Goal: Task Accomplishment & Management: Complete application form

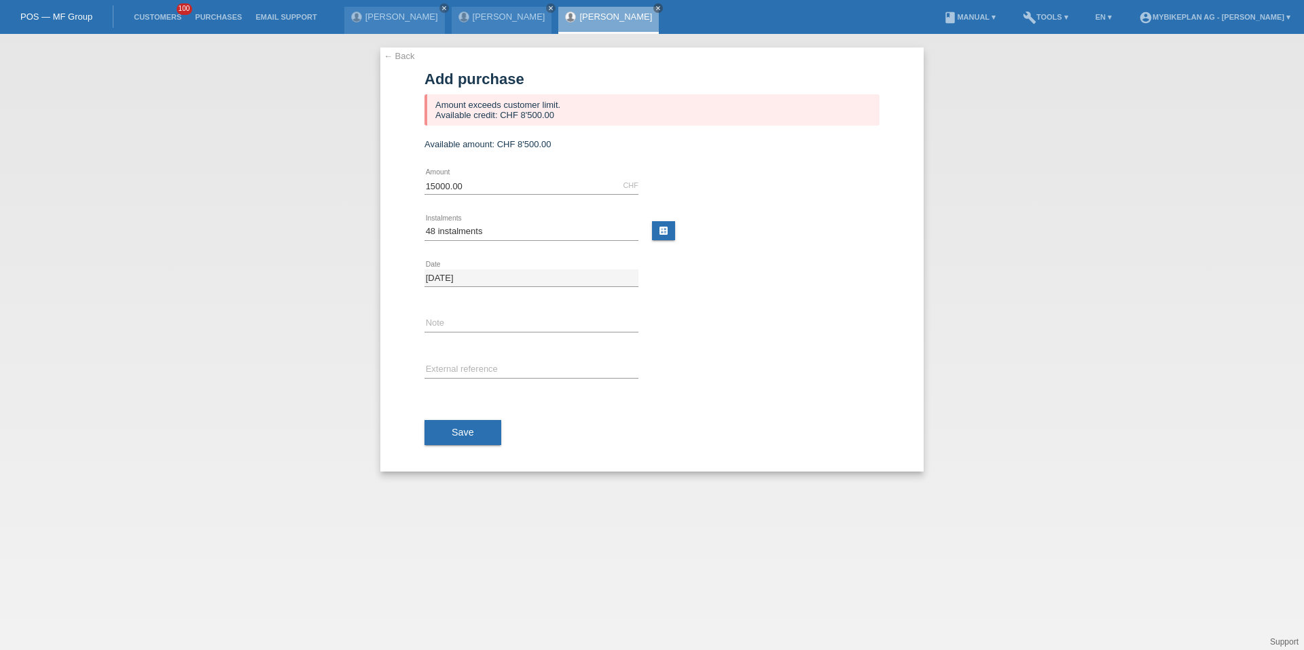
select select "488"
click at [164, 11] on li "Customers 100" at bounding box center [157, 17] width 61 height 35
click at [169, 20] on link "Customers" at bounding box center [157, 17] width 61 height 8
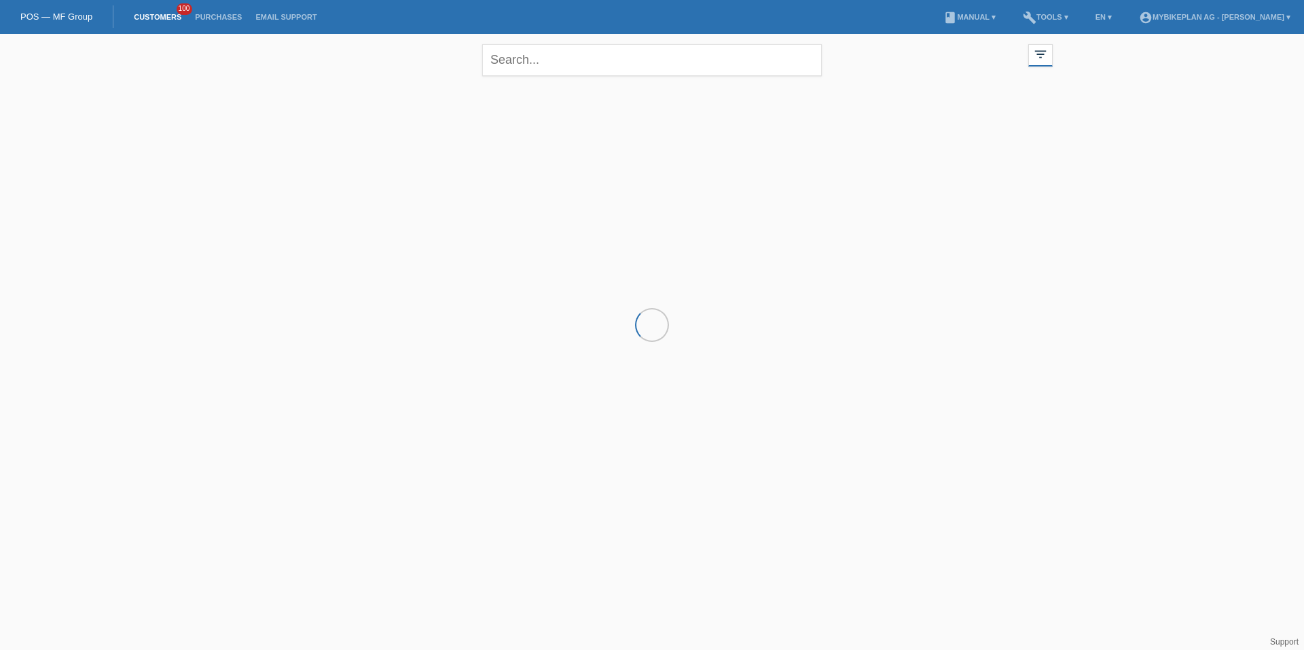
click at [517, 81] on div "close" at bounding box center [651, 58] width 339 height 49
click at [530, 70] on input "text" at bounding box center [651, 60] width 339 height 32
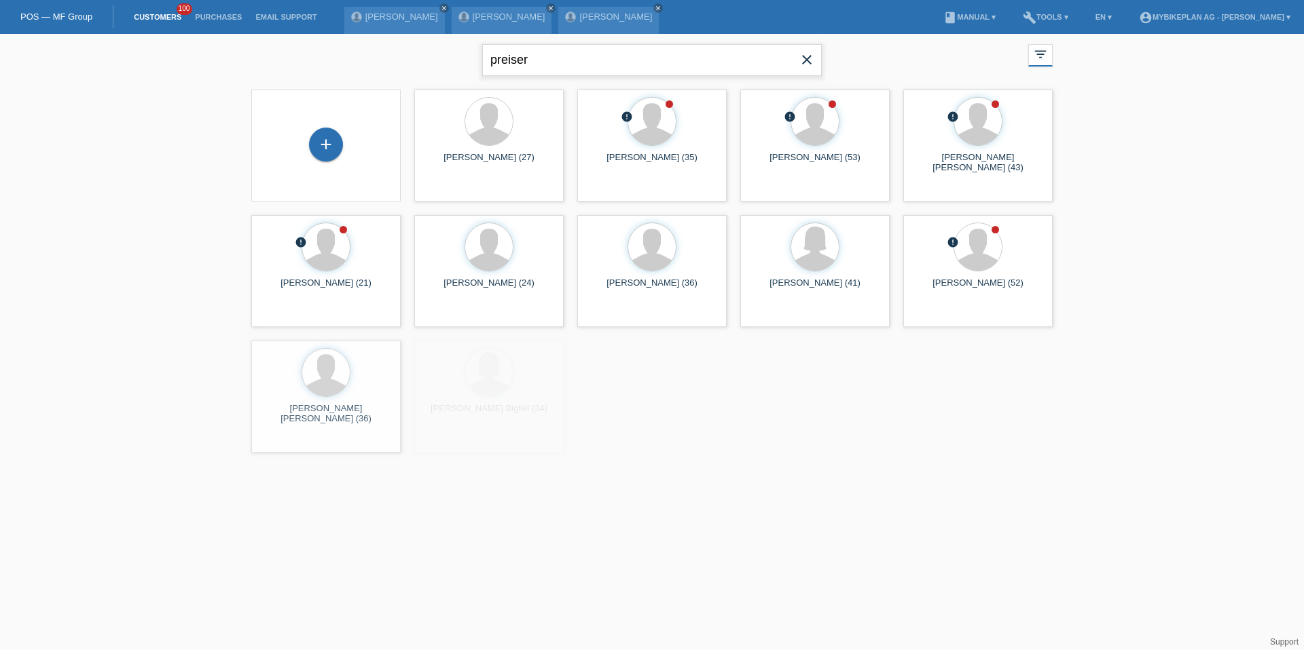
type input "preiser"
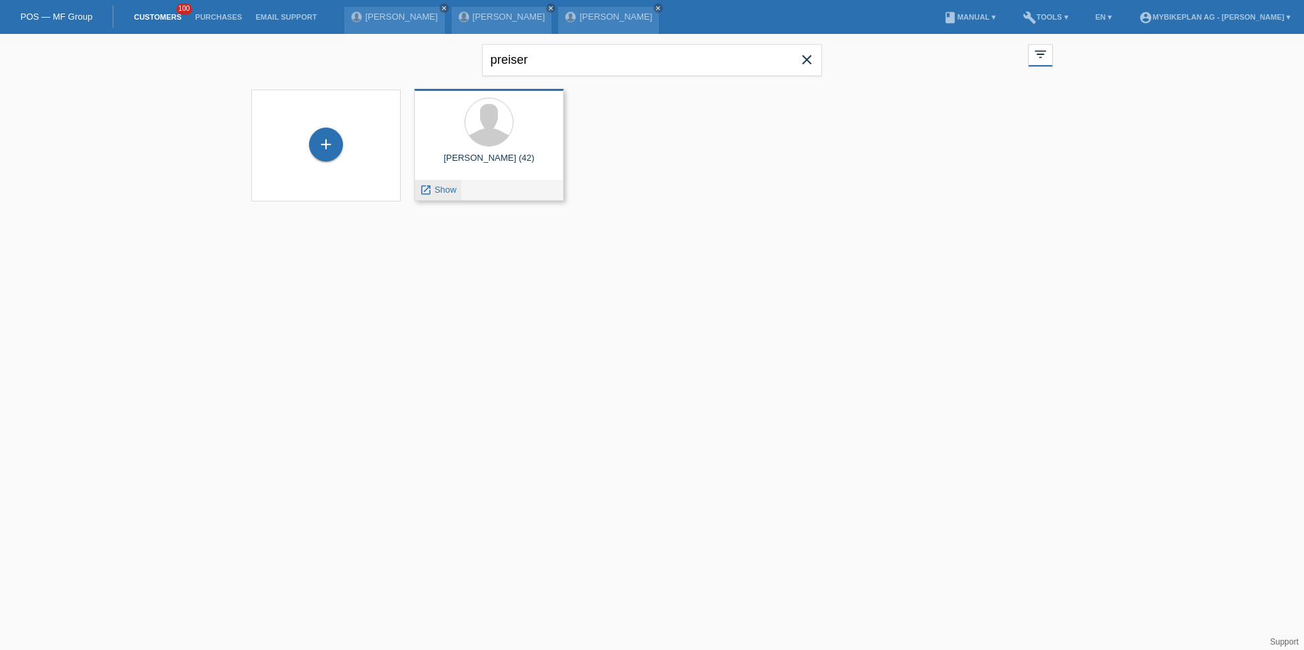
click at [441, 198] on div "launch Show" at bounding box center [438, 190] width 46 height 20
click at [441, 186] on span "Show" at bounding box center [446, 190] width 22 height 10
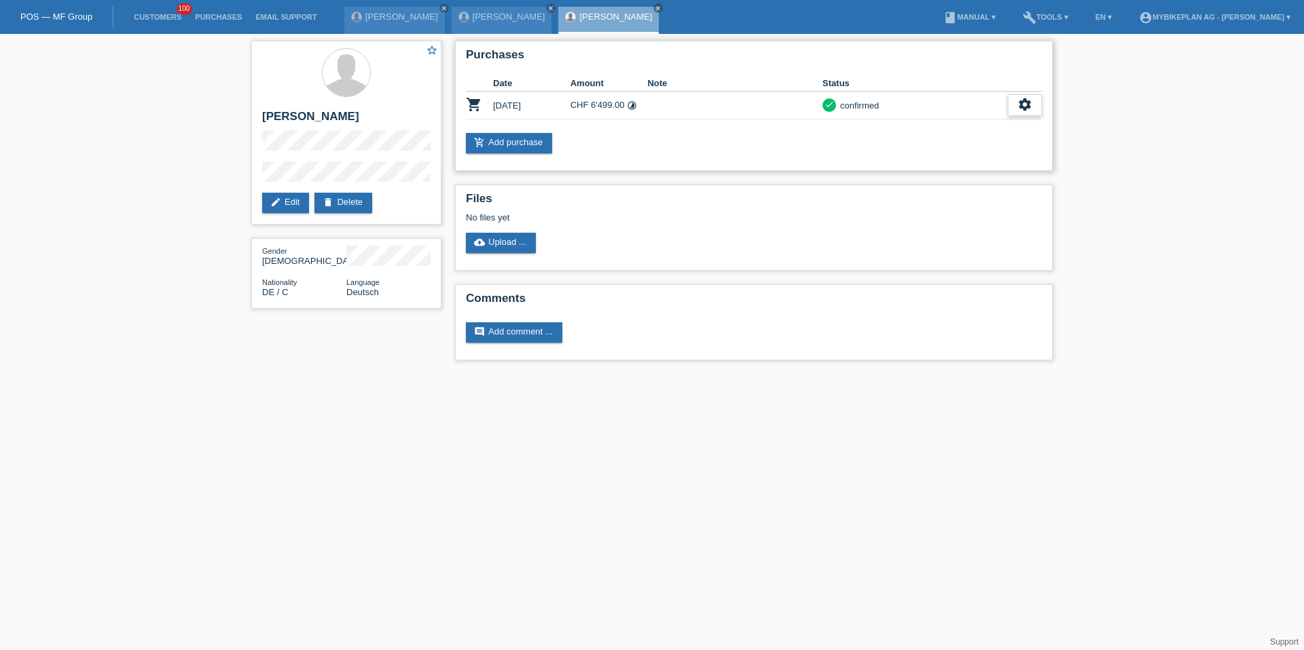
click at [1015, 102] on div "settings" at bounding box center [1025, 105] width 34 height 22
click at [990, 121] on div "fullscreen Show" at bounding box center [966, 127] width 148 height 20
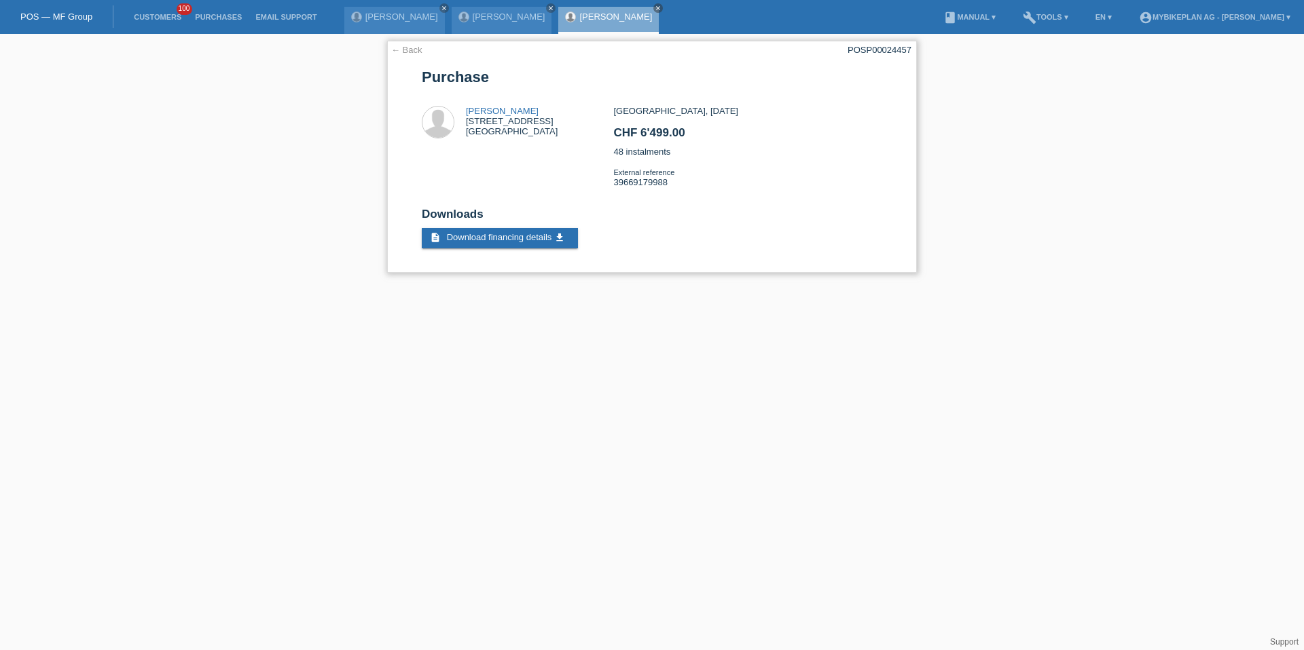
click at [883, 50] on div "POSP00024457" at bounding box center [879, 50] width 64 height 10
copy div "POSP00024457"
click at [164, 19] on link "Customers" at bounding box center [157, 17] width 61 height 8
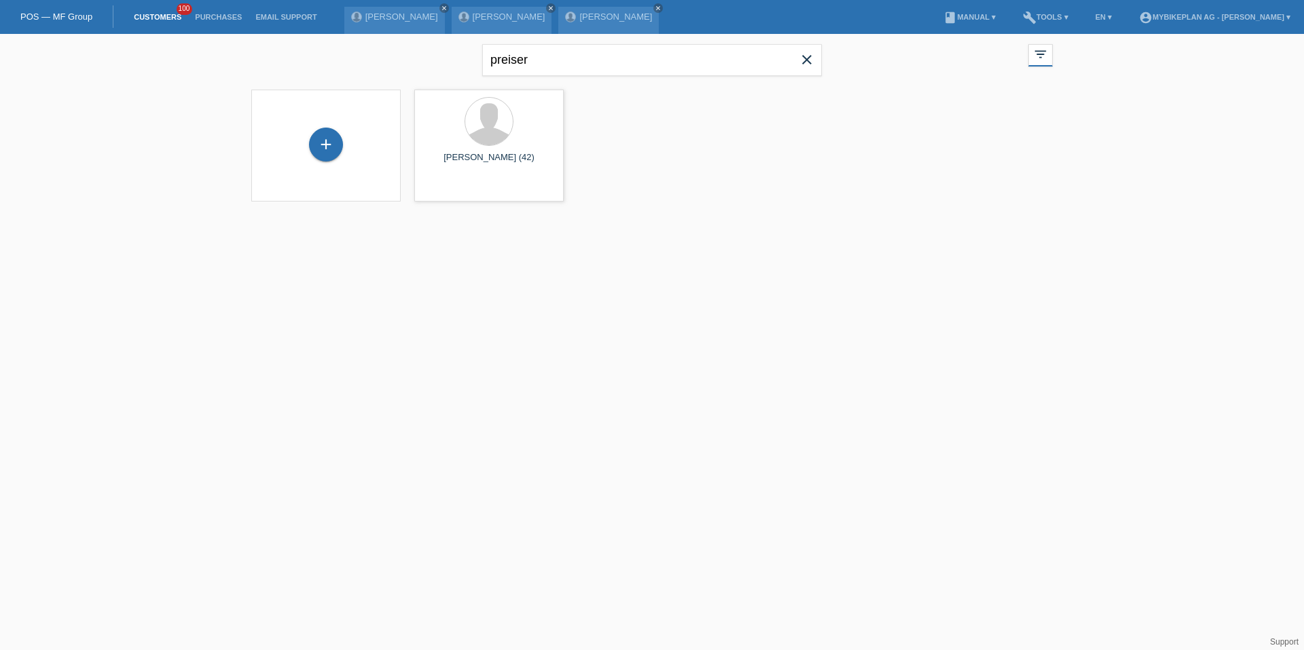
click at [807, 64] on icon "close" at bounding box center [806, 60] width 16 height 16
click at [308, 159] on div "+" at bounding box center [326, 146] width 128 height 36
click at [322, 153] on div "+" at bounding box center [326, 145] width 34 height 34
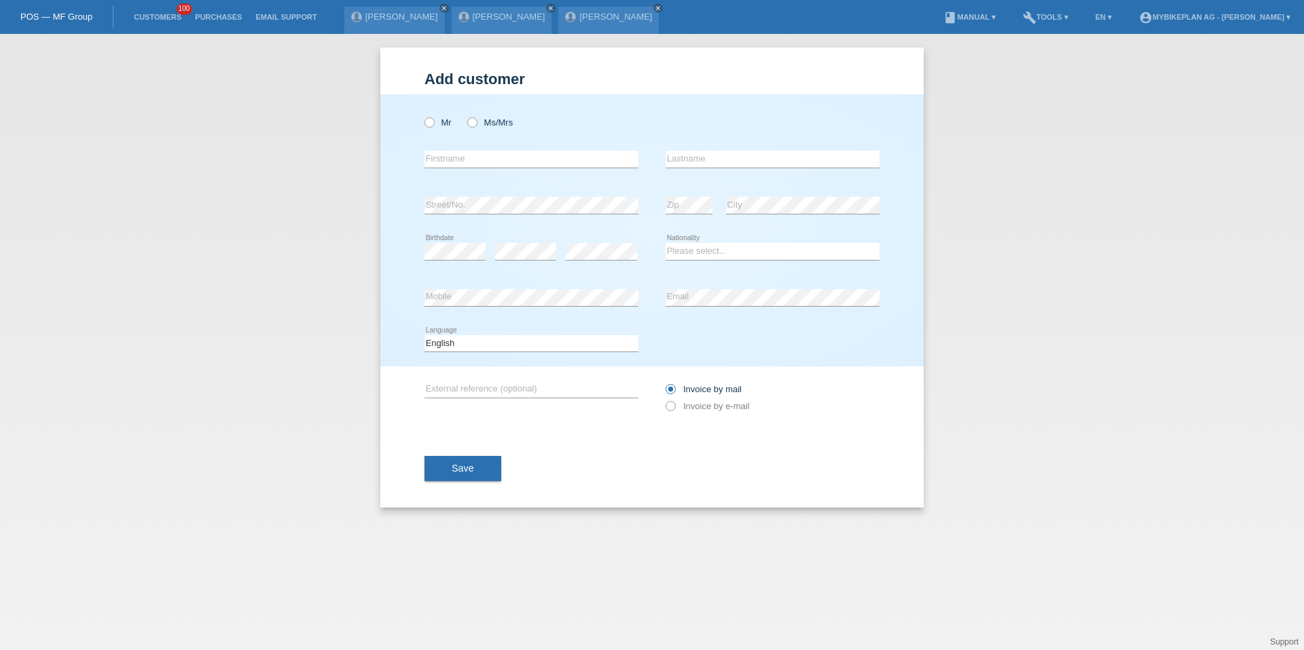
click at [426, 111] on div "Mr Ms/Mrs" at bounding box center [531, 123] width 214 height 28
click at [422, 115] on icon at bounding box center [422, 115] width 0 height 0
click at [432, 126] on input "Mr" at bounding box center [428, 121] width 9 height 9
radio input "true"
click at [449, 148] on div "error Firstname" at bounding box center [531, 159] width 214 height 46
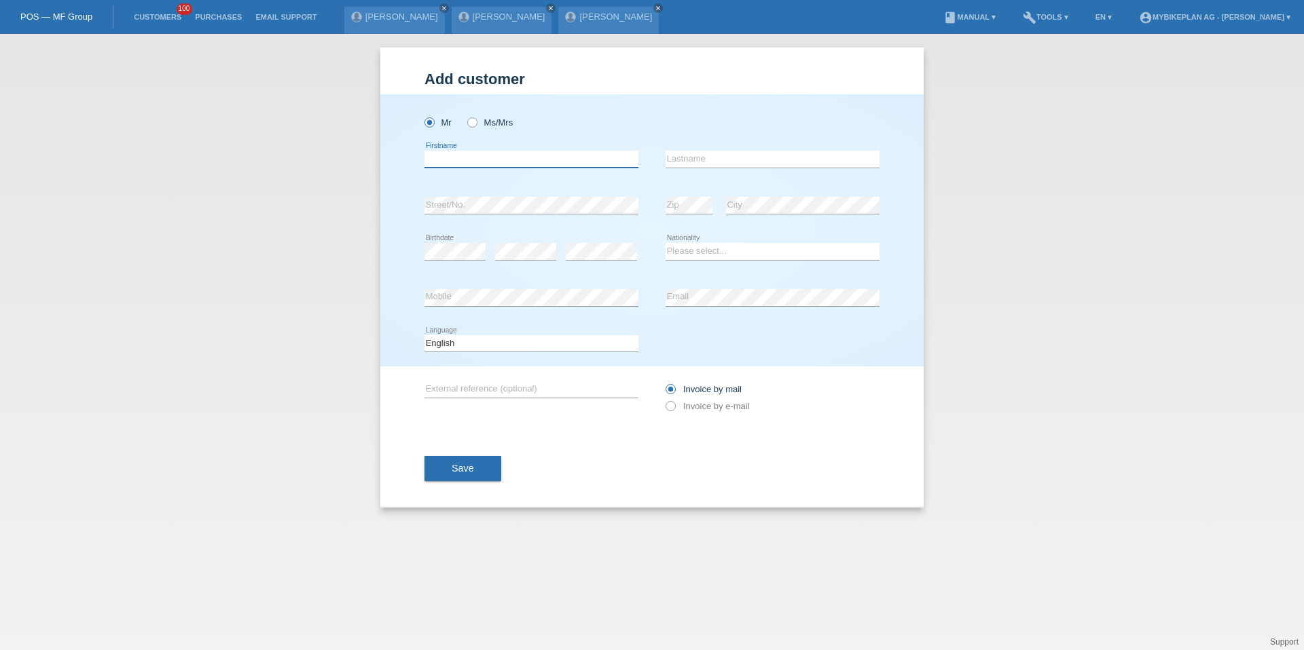
click at [451, 164] on input "text" at bounding box center [531, 159] width 214 height 17
type input "K"
type input "Jakob"
type input "Zemp"
select select "CH"
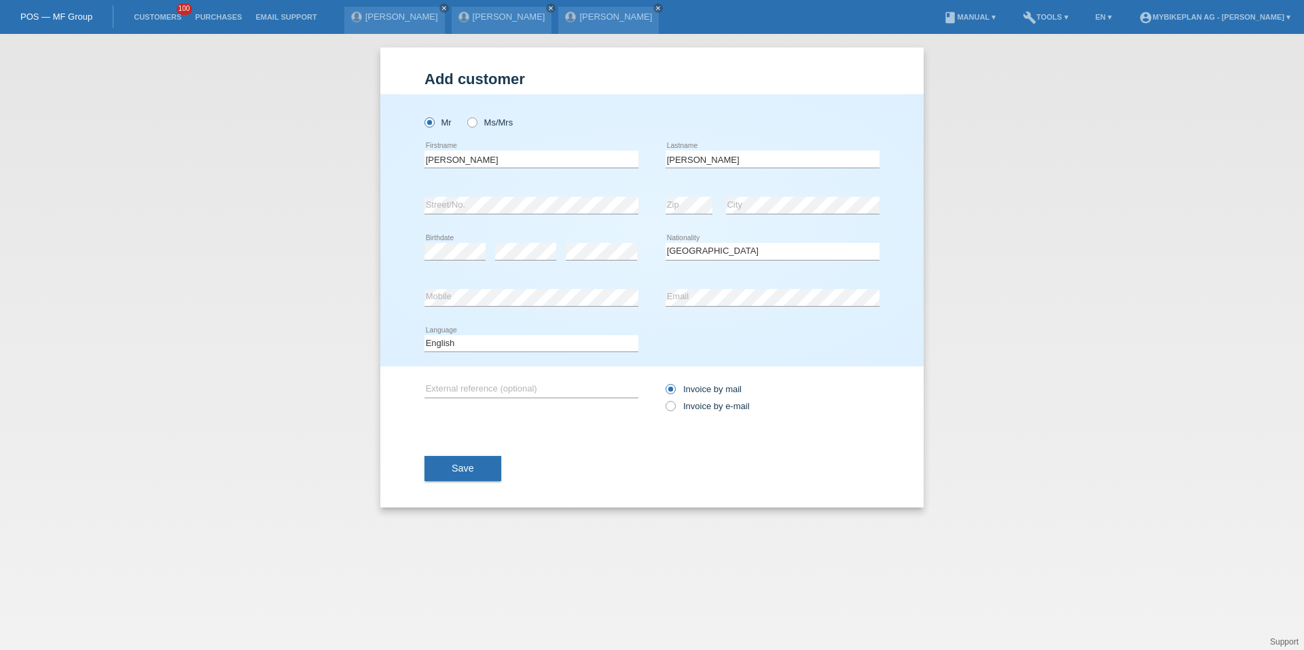
click at [480, 352] on icon at bounding box center [531, 352] width 214 height 1
click at [483, 346] on select "Deutsch Français Italiano English" at bounding box center [531, 343] width 214 height 16
select select "de"
click at [694, 406] on label "Invoice by e-mail" at bounding box center [707, 406] width 84 height 10
click at [674, 406] on input "Invoice by e-mail" at bounding box center [669, 409] width 9 height 17
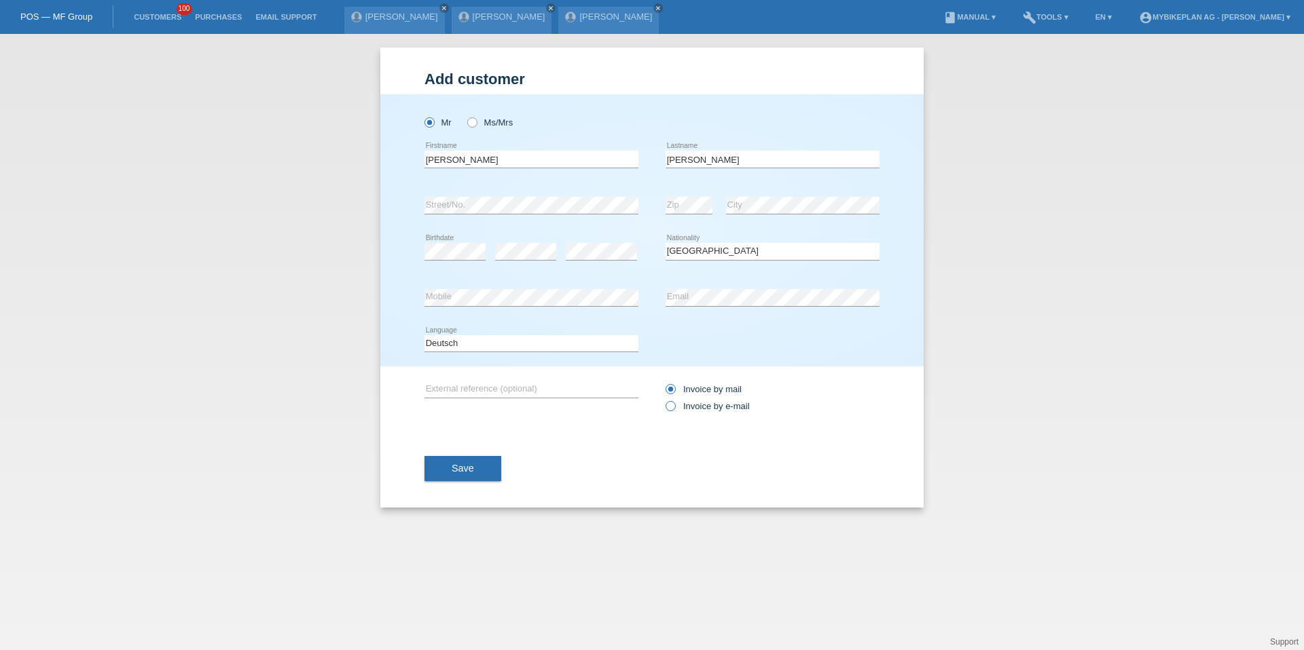
radio input "true"
click at [470, 463] on span "Save" at bounding box center [463, 468] width 22 height 11
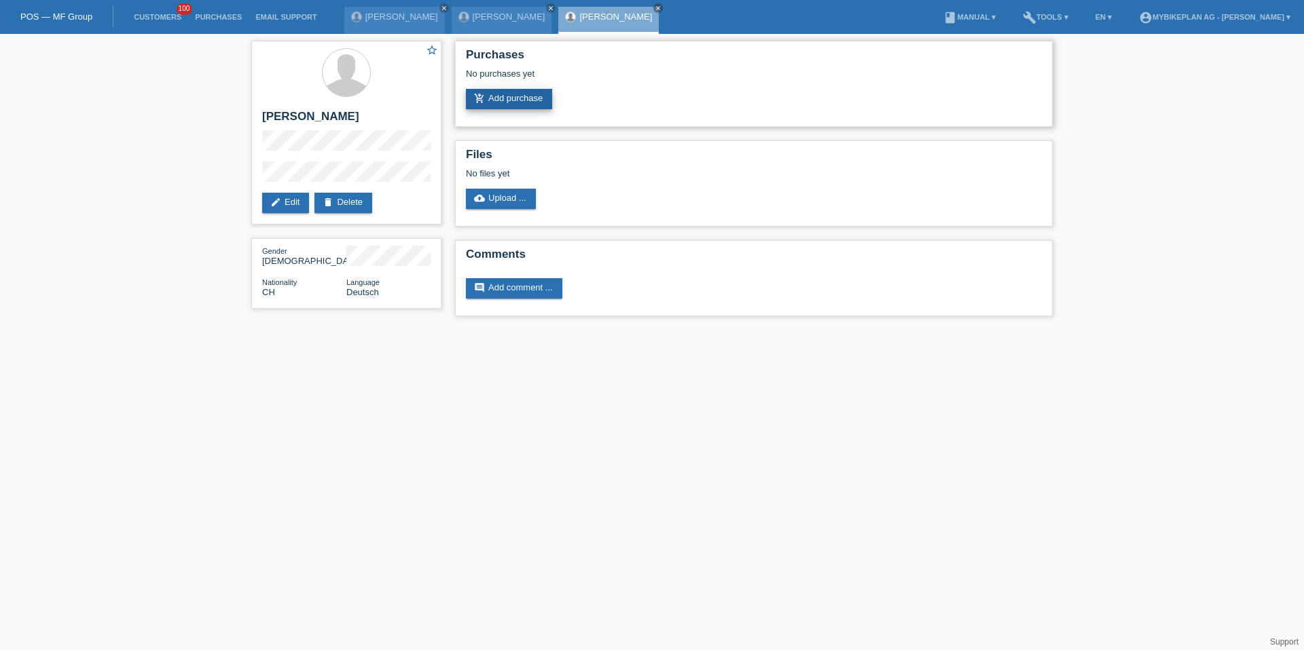
click at [511, 95] on link "add_shopping_cart Add purchase" at bounding box center [509, 99] width 86 height 20
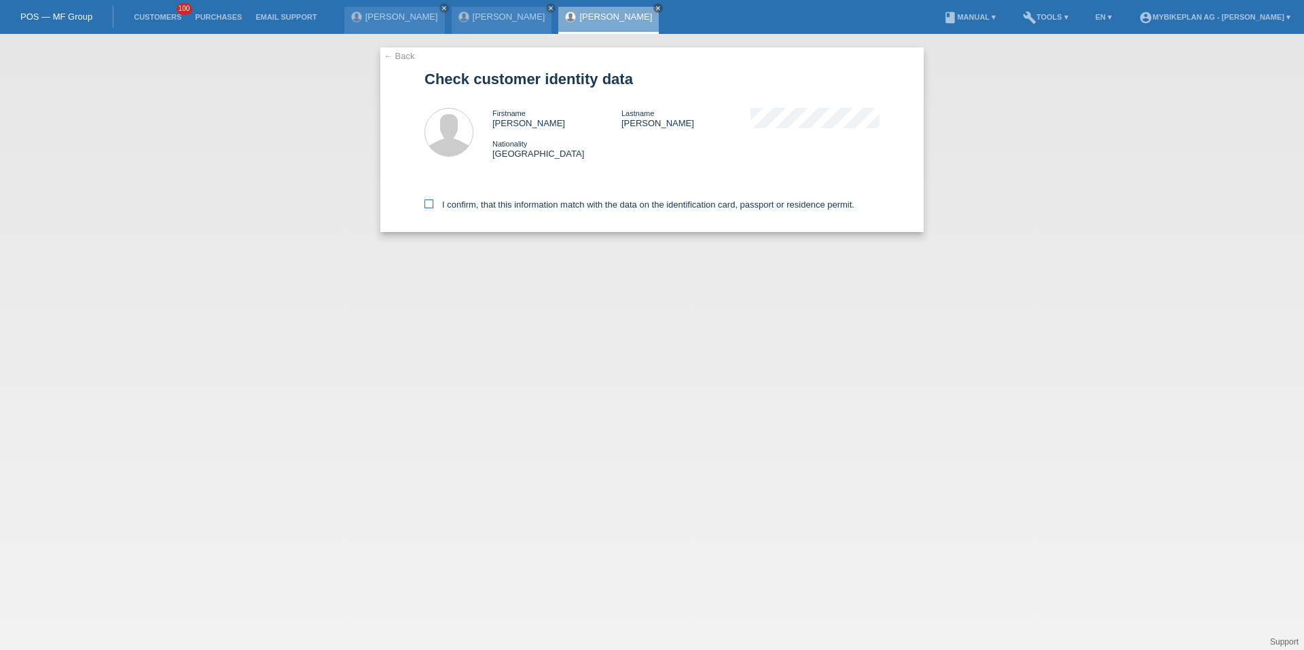
click at [464, 200] on label "I confirm, that this information match with the data on the identification card…" at bounding box center [639, 205] width 430 height 10
click at [433, 200] on input "I confirm, that this information match with the data on the identification card…" at bounding box center [428, 204] width 9 height 9
checkbox input "true"
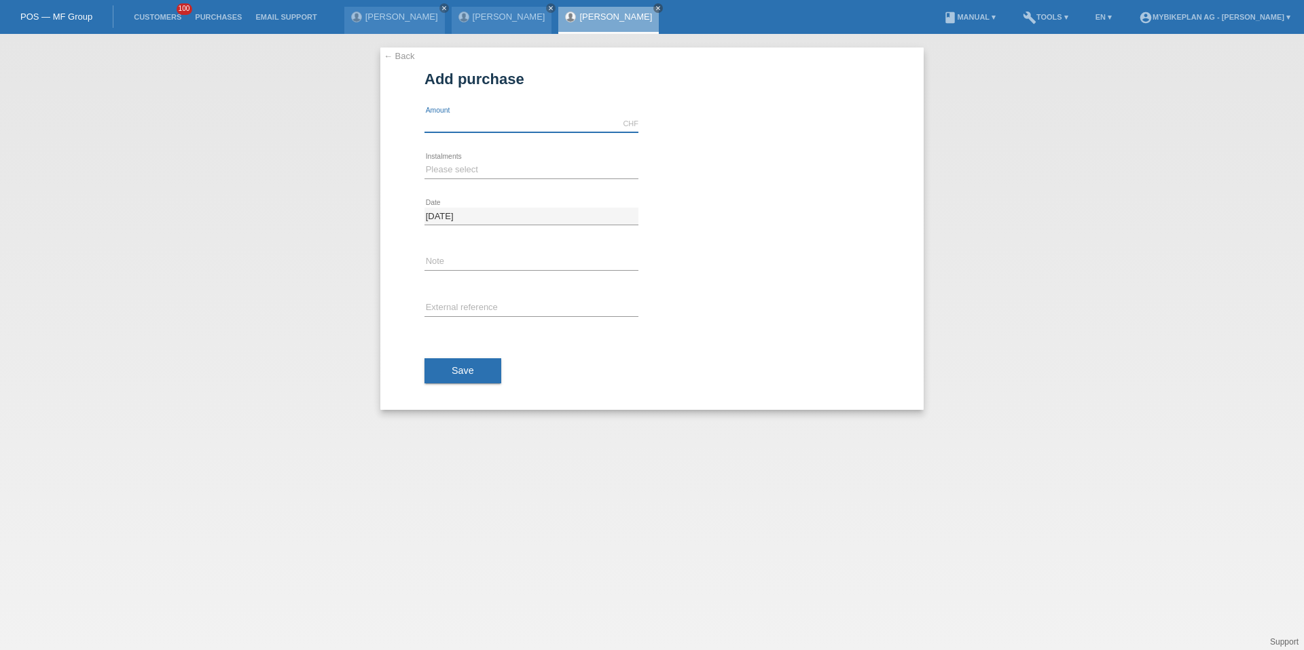
click at [452, 126] on input "text" at bounding box center [531, 123] width 214 height 17
type input "5299.00"
click at [428, 176] on select "Please select 6 instalments 12 instalments 18 instalments 24 instalments 36 ins…" at bounding box center [531, 170] width 214 height 16
select select "487"
click at [456, 311] on input "text" at bounding box center [531, 308] width 214 height 17
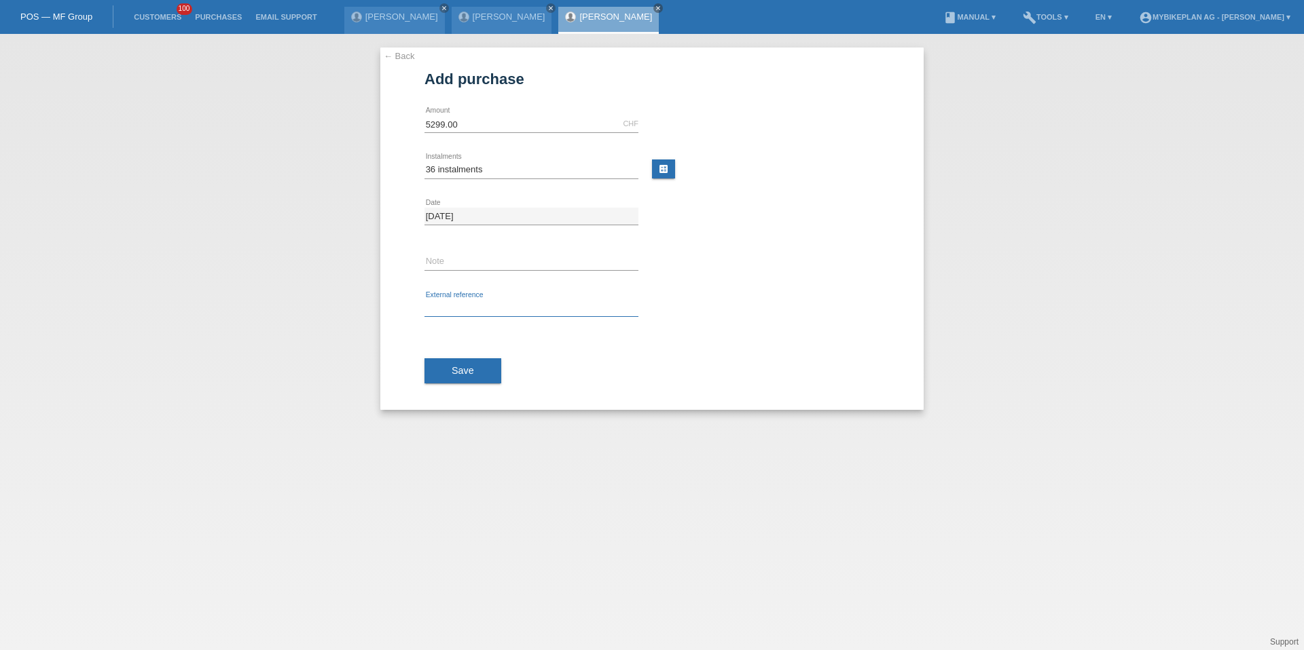
paste input "41674517832"
type input "41674517832"
click at [449, 371] on button "Save" at bounding box center [462, 372] width 77 height 26
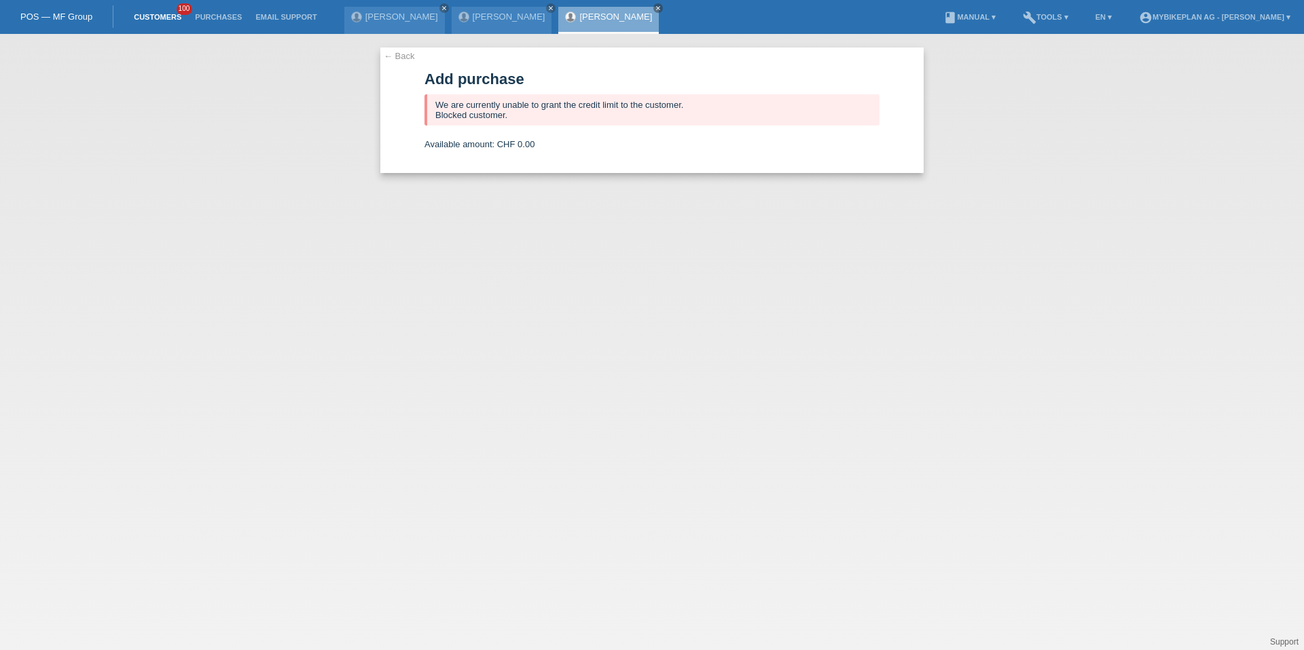
click at [149, 16] on link "Customers" at bounding box center [157, 17] width 61 height 8
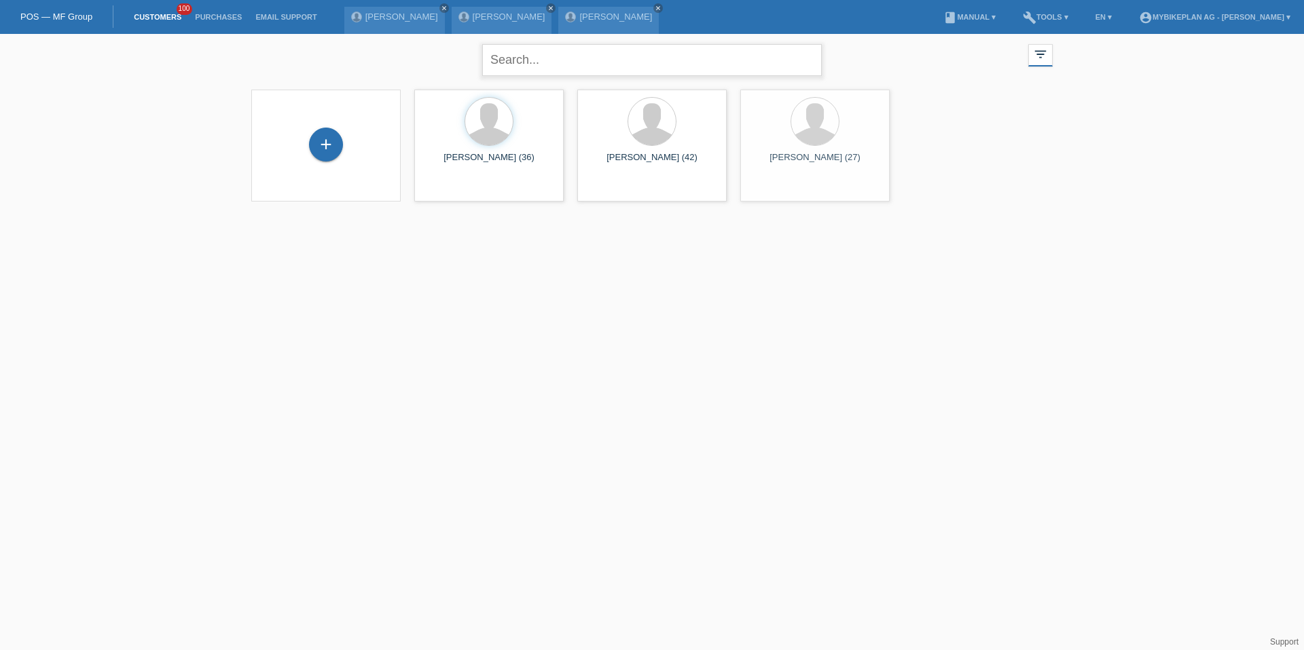
click at [549, 59] on input "text" at bounding box center [651, 60] width 339 height 32
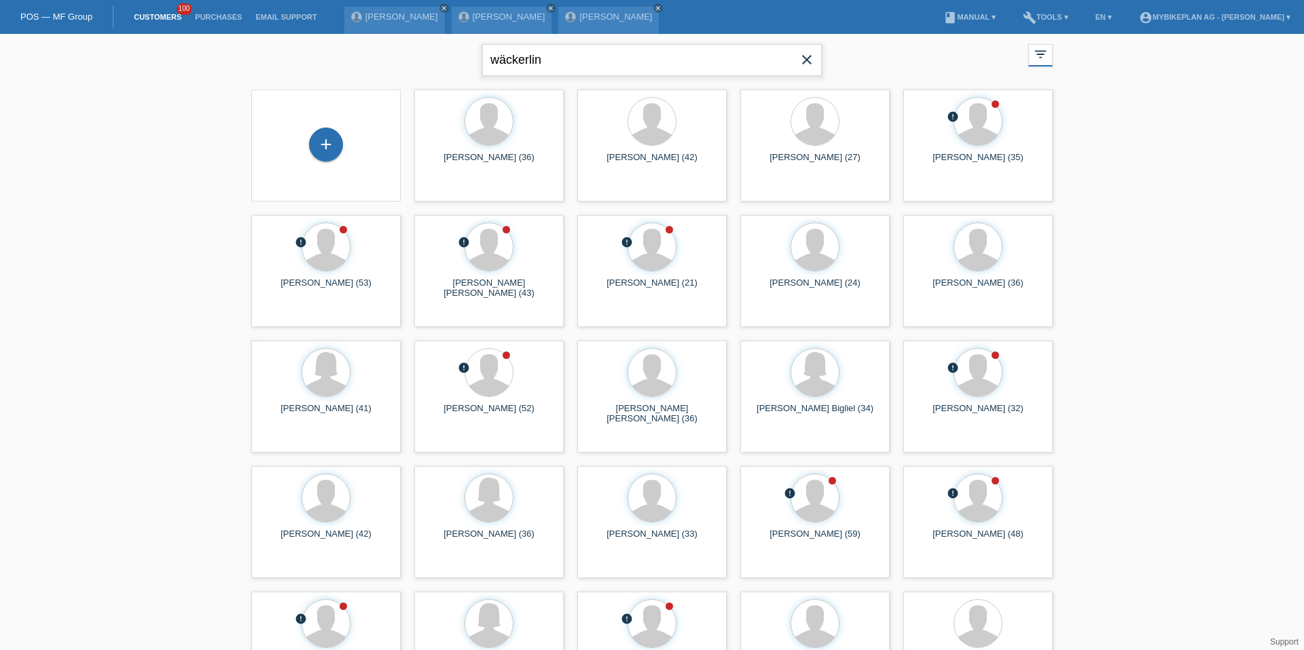
type input "wäckerlin"
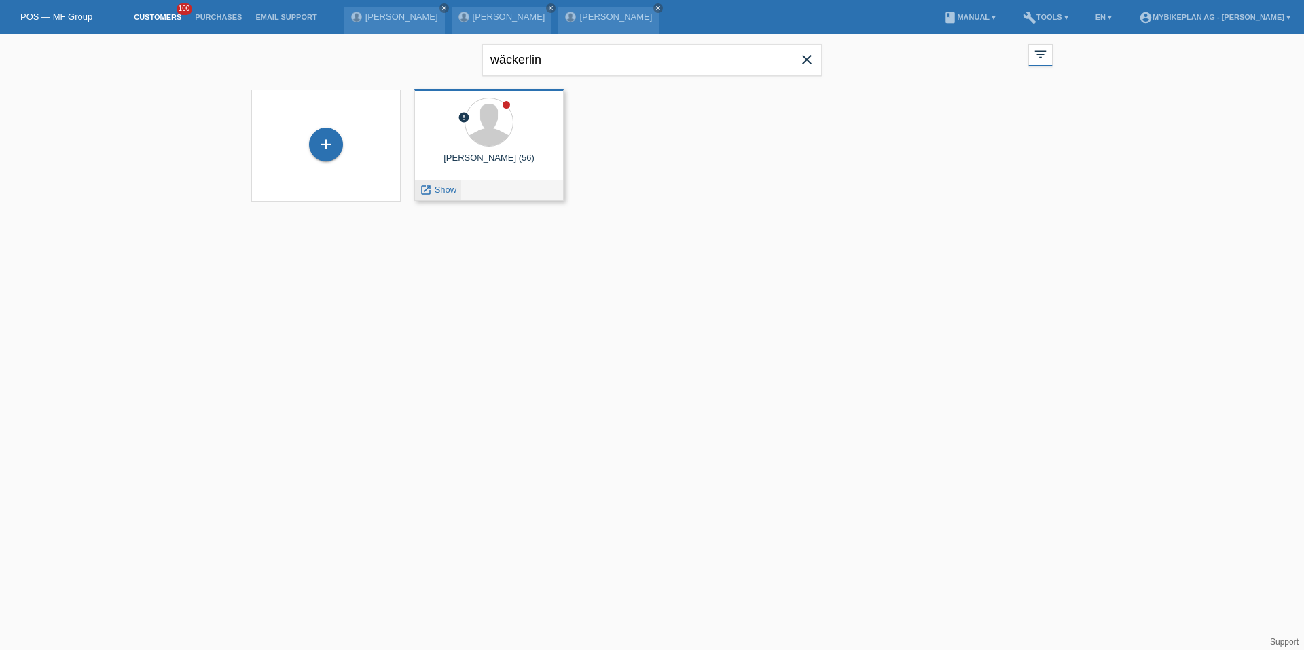
click at [447, 187] on span "Show" at bounding box center [446, 190] width 22 height 10
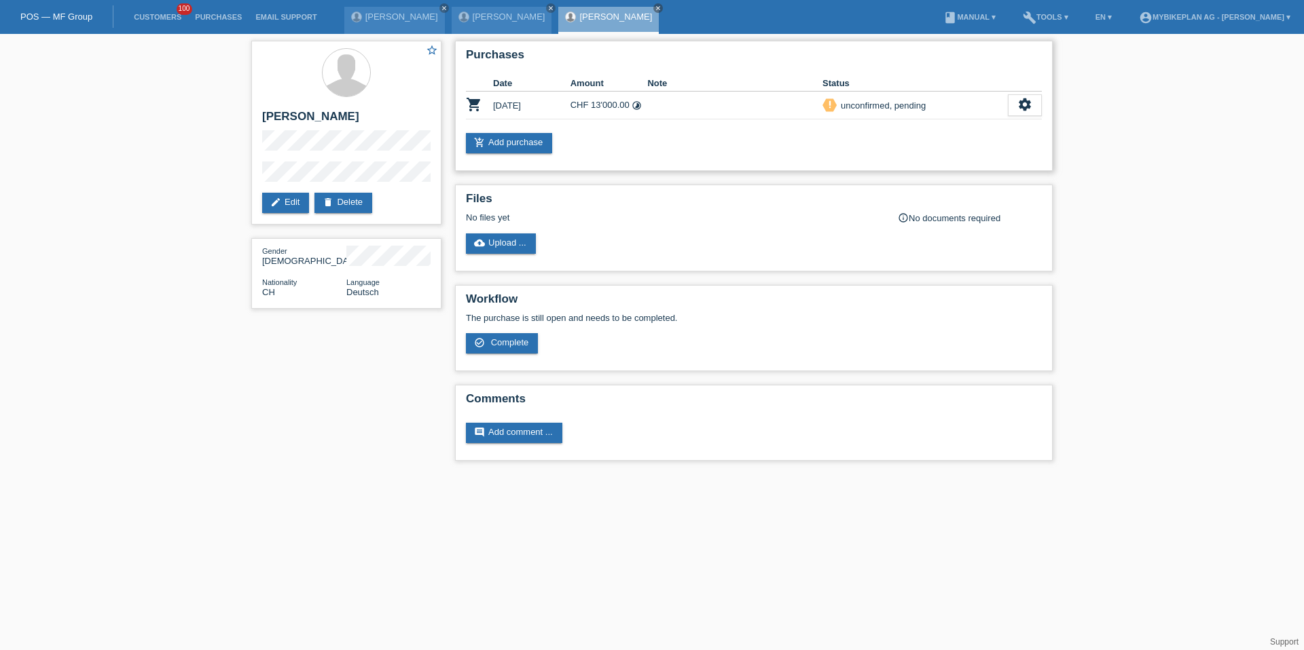
click at [1044, 100] on div "Purchases Date Amount Note Status shopping_cart [DATE] CHF 13'000.00 timelapse …" at bounding box center [754, 106] width 598 height 130
click at [1028, 104] on icon "settings" at bounding box center [1024, 104] width 15 height 15
click at [947, 188] on span "Customer has withdrawn from the purchase..." at bounding box center [944, 188] width 182 height 16
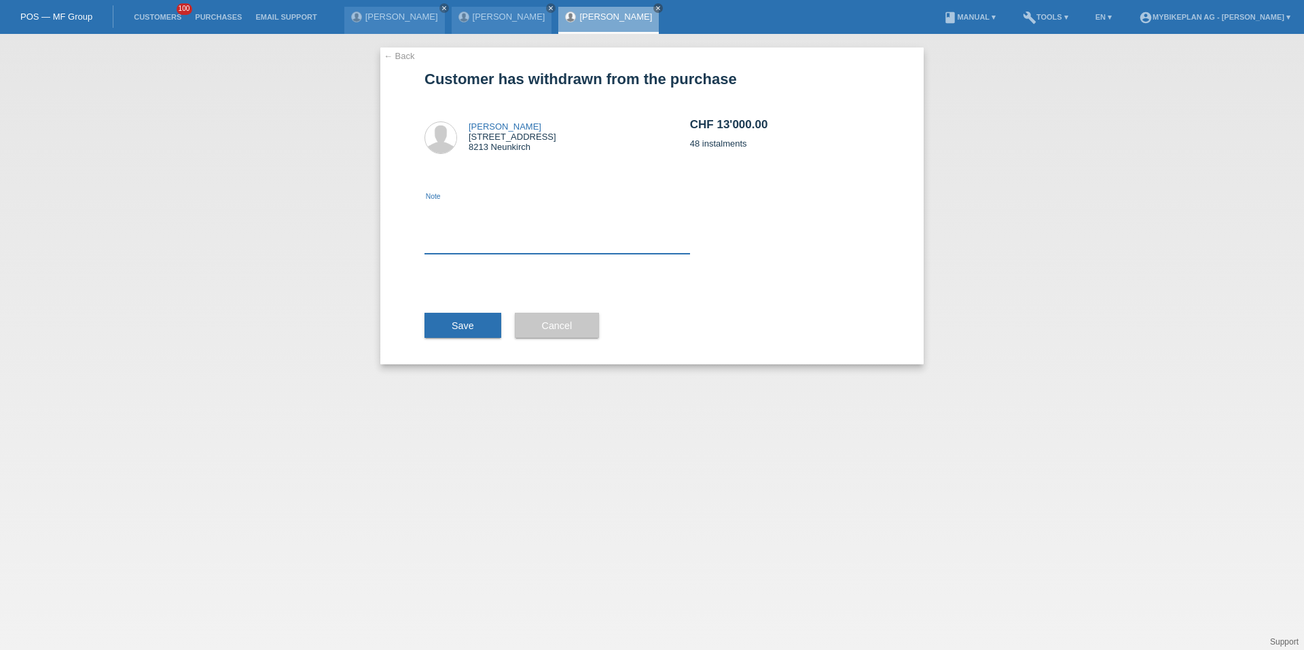
click at [582, 225] on textarea at bounding box center [556, 228] width 265 height 52
type textarea "ccc"
click at [478, 319] on button "Save" at bounding box center [462, 326] width 77 height 26
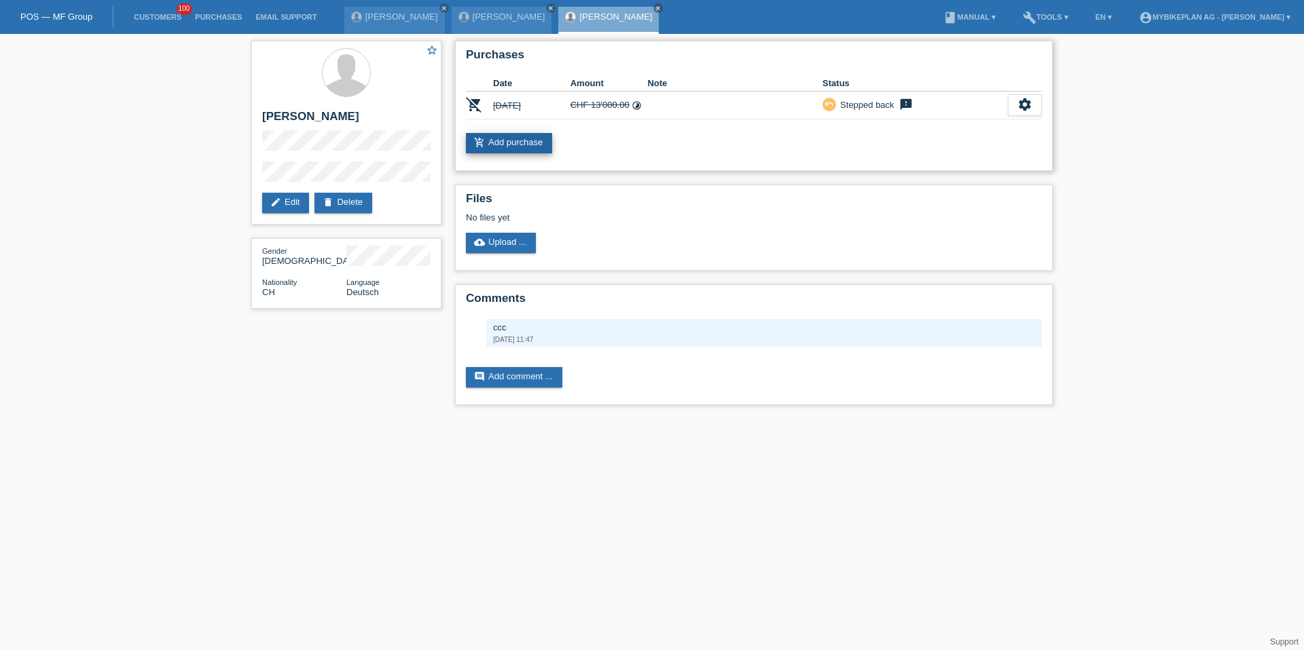
click at [520, 135] on link "add_shopping_cart Add purchase" at bounding box center [509, 143] width 86 height 20
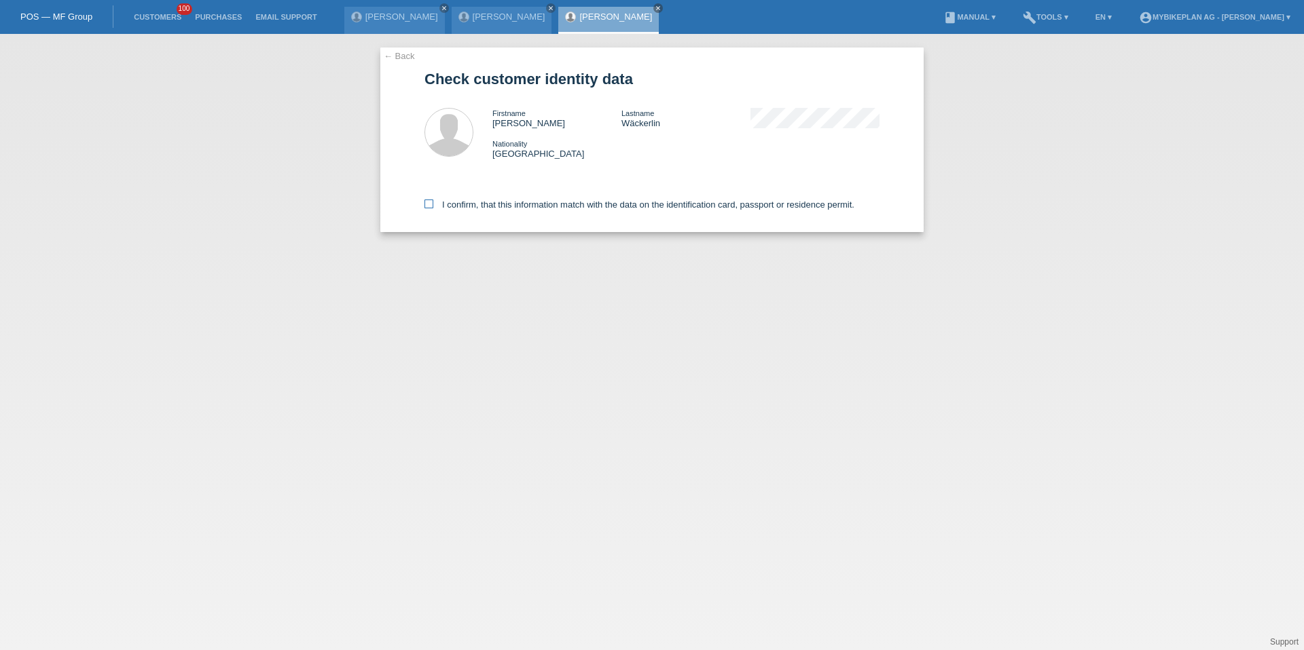
click at [465, 201] on label "I confirm, that this information match with the data on the identification card…" at bounding box center [639, 205] width 430 height 10
click at [433, 201] on input "I confirm, that this information match with the data on the identification card…" at bounding box center [428, 204] width 9 height 9
checkbox input "true"
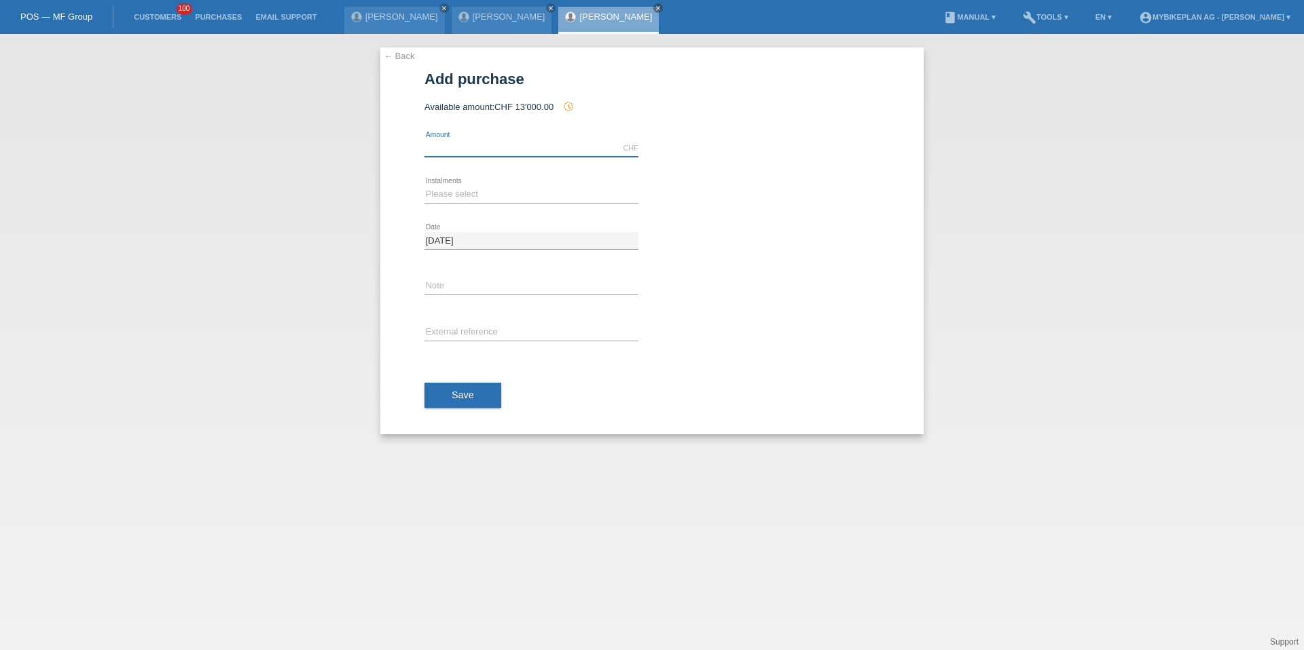
click at [455, 148] on input "text" at bounding box center [531, 148] width 214 height 17
type input "3299.00"
click at [420, 190] on div "← Back Add purchase Available amount: CHF 13'000.00 history_toggle_off error" at bounding box center [651, 241] width 543 height 387
click at [431, 197] on select "Please select 6 instalments 12 instalments 18 instalments 24 instalments 36 ins…" at bounding box center [531, 194] width 214 height 16
select select "486"
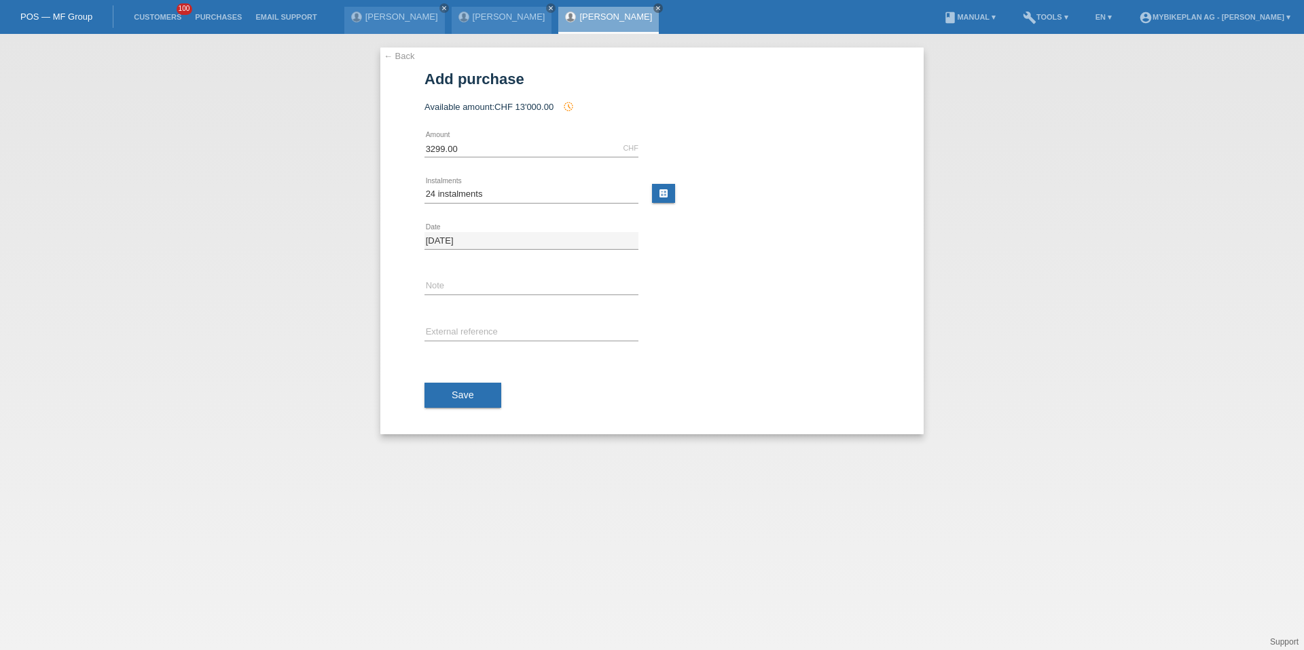
click at [442, 323] on div "error External reference" at bounding box center [531, 333] width 214 height 46
click at [442, 330] on input "text" at bounding box center [531, 333] width 214 height 17
paste input "41674691237"
type input "41674691237"
click at [449, 387] on button "Save" at bounding box center [462, 396] width 77 height 26
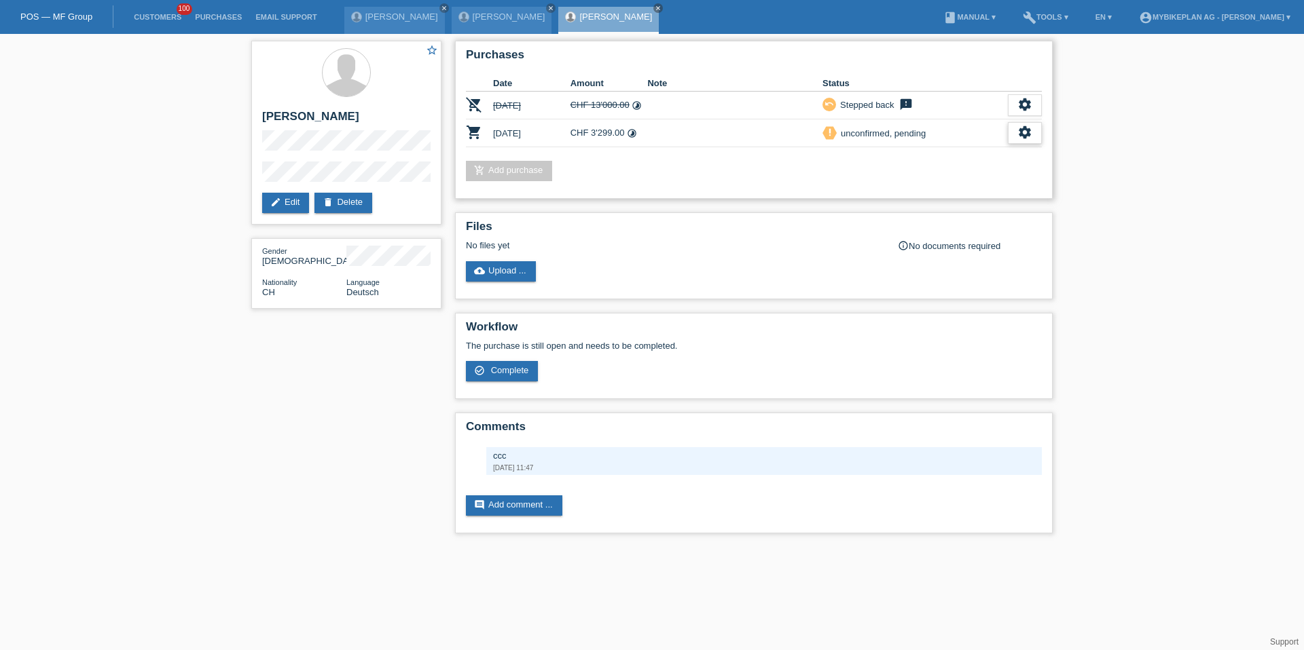
click at [1037, 139] on div "settings" at bounding box center [1025, 133] width 34 height 22
click at [956, 156] on div "fullscreen Show" at bounding box center [936, 155] width 205 height 20
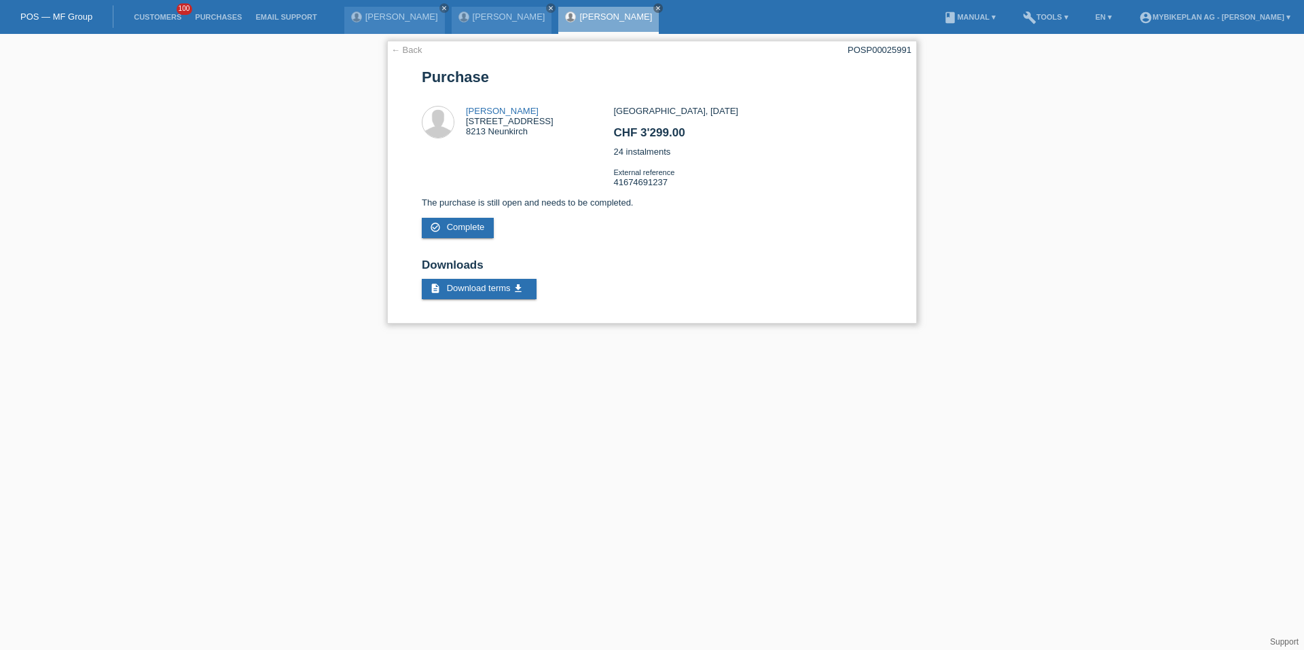
click at [881, 47] on div "POSP00025991" at bounding box center [879, 50] width 64 height 10
copy div "POSP00025991"
click at [157, 23] on li "Customers 100" at bounding box center [157, 17] width 61 height 35
click at [159, 10] on li "Customers 100" at bounding box center [157, 17] width 61 height 35
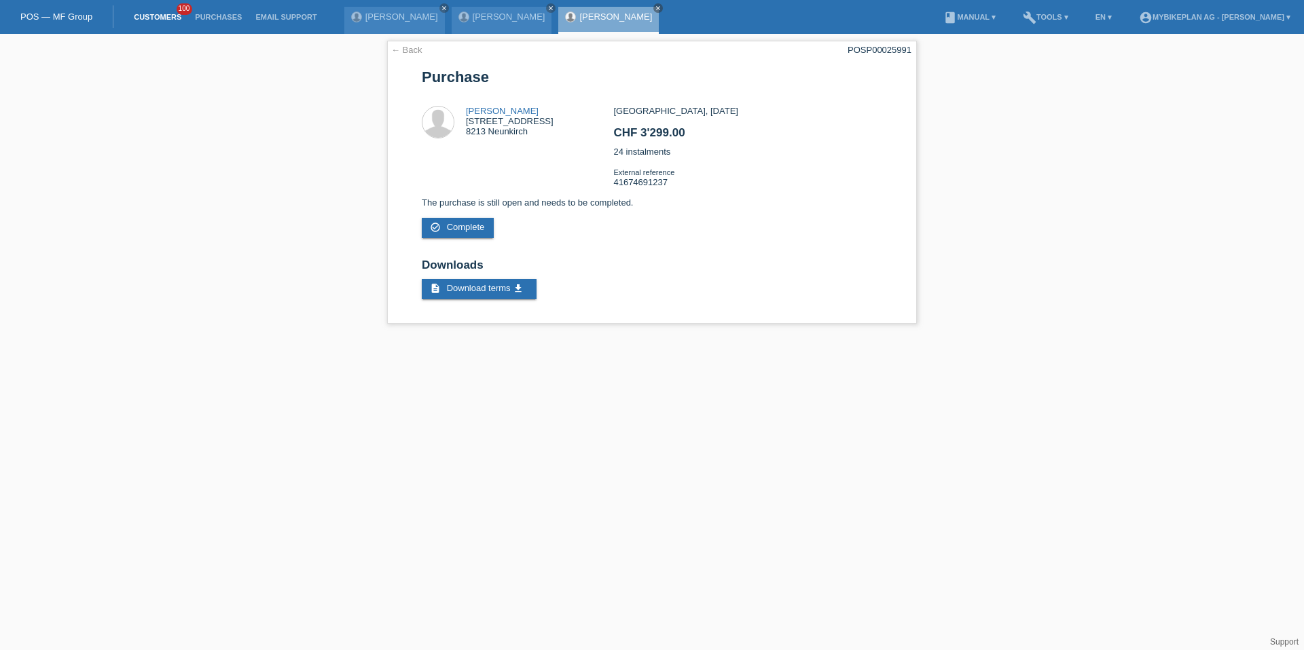
click at [162, 20] on link "Customers" at bounding box center [157, 17] width 61 height 8
